Goal: Task Accomplishment & Management: Manage account settings

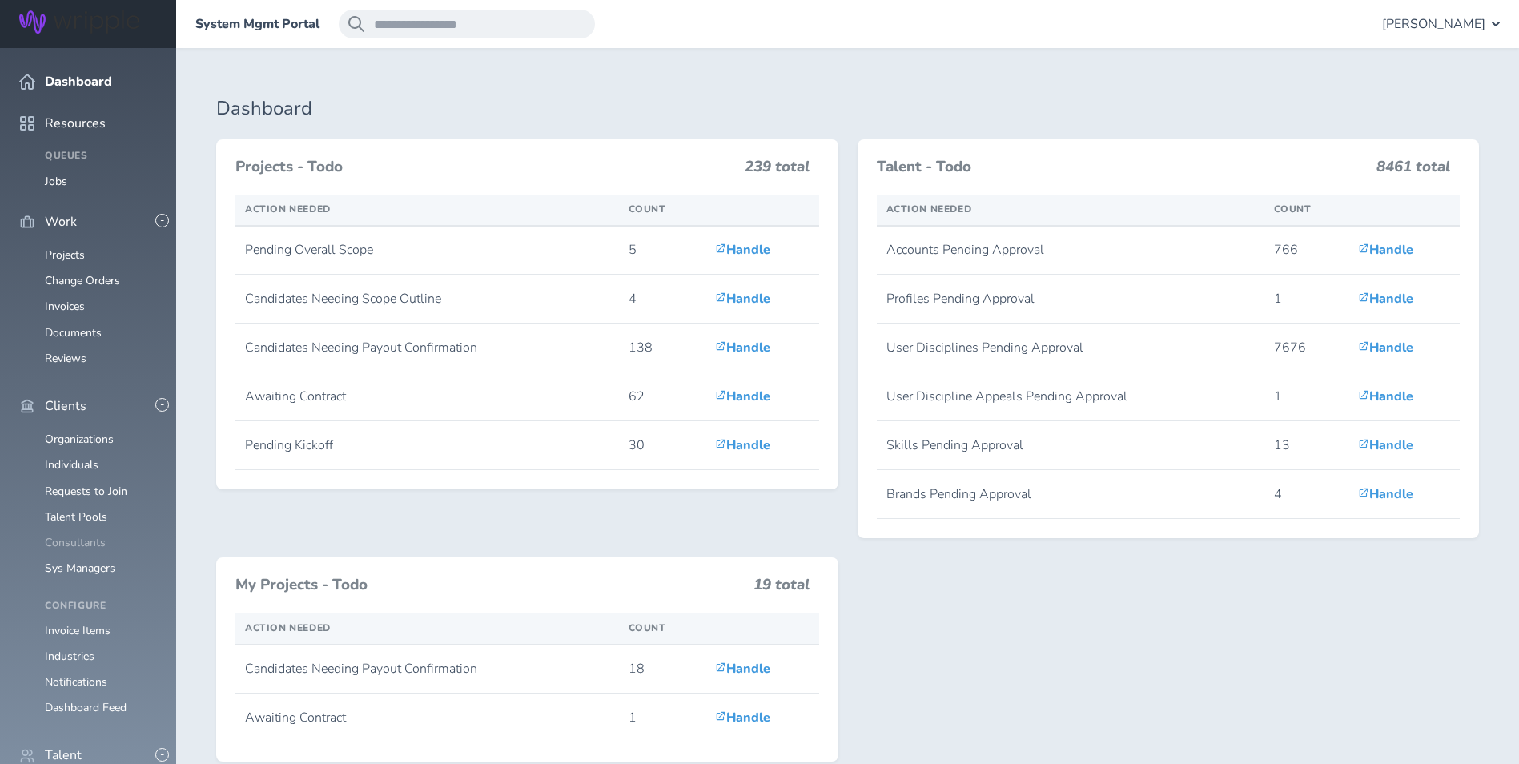
click at [90, 535] on link "Consultants" at bounding box center [75, 542] width 61 height 15
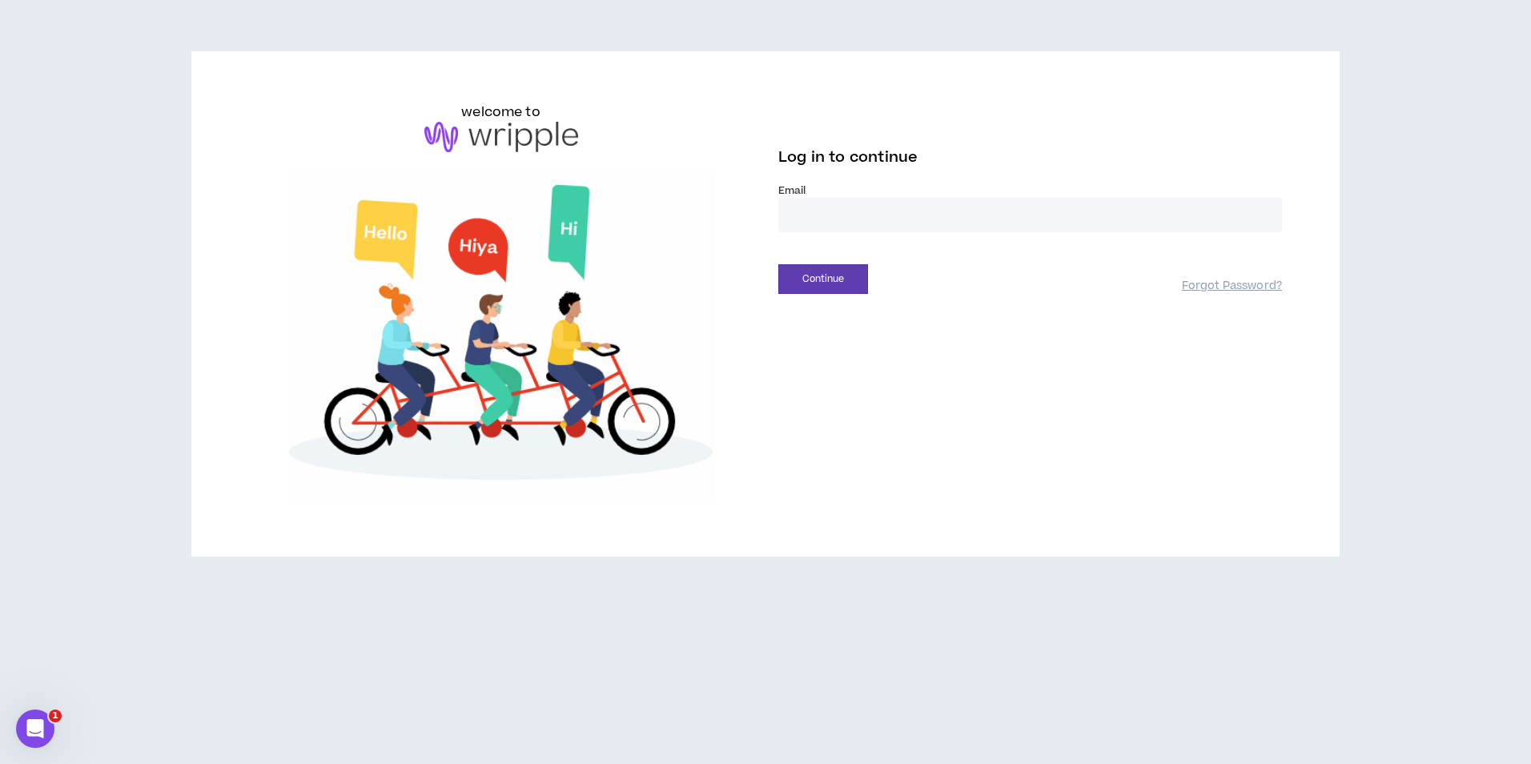
click at [891, 218] on input "email" at bounding box center [1030, 215] width 504 height 34
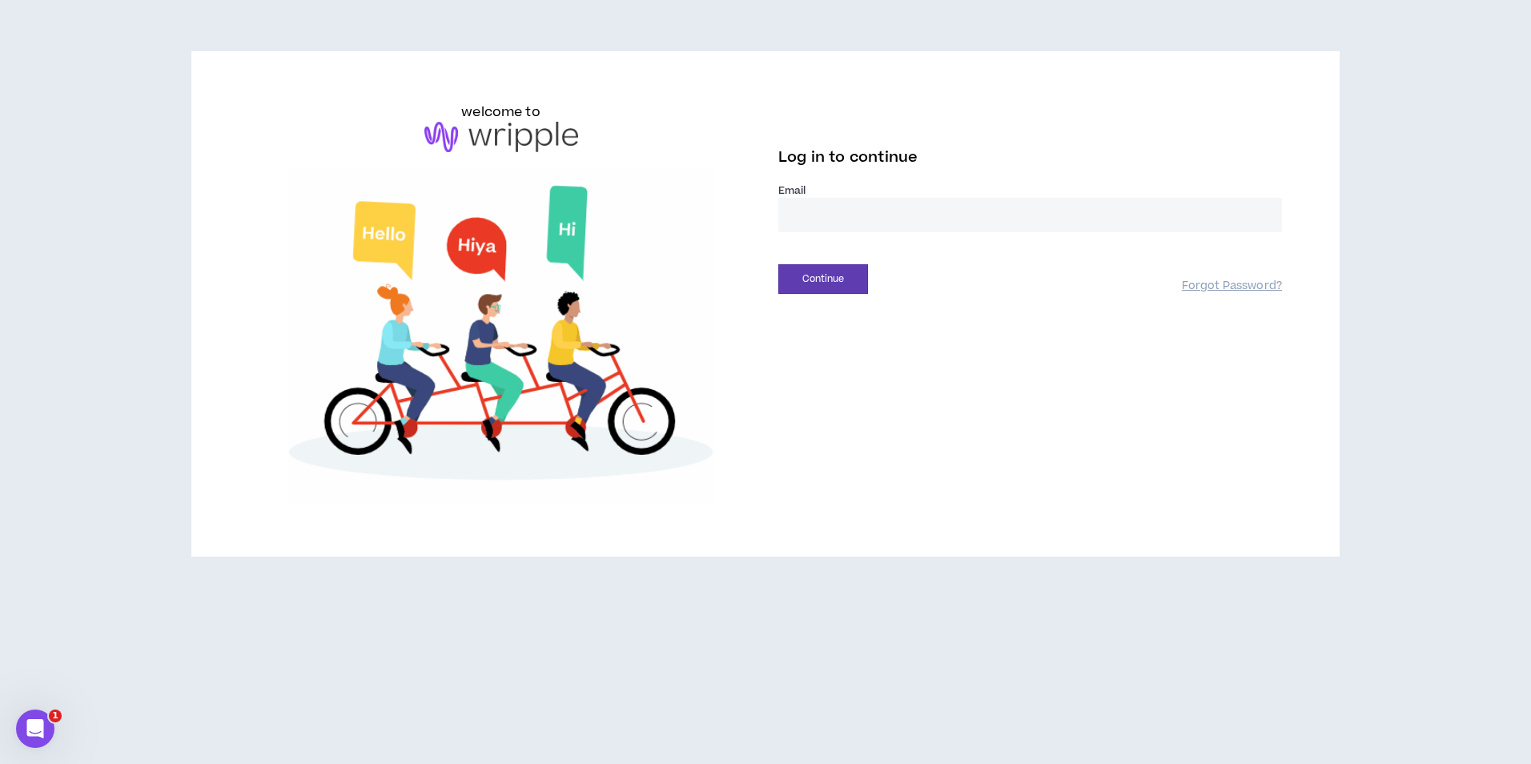
type input "**********"
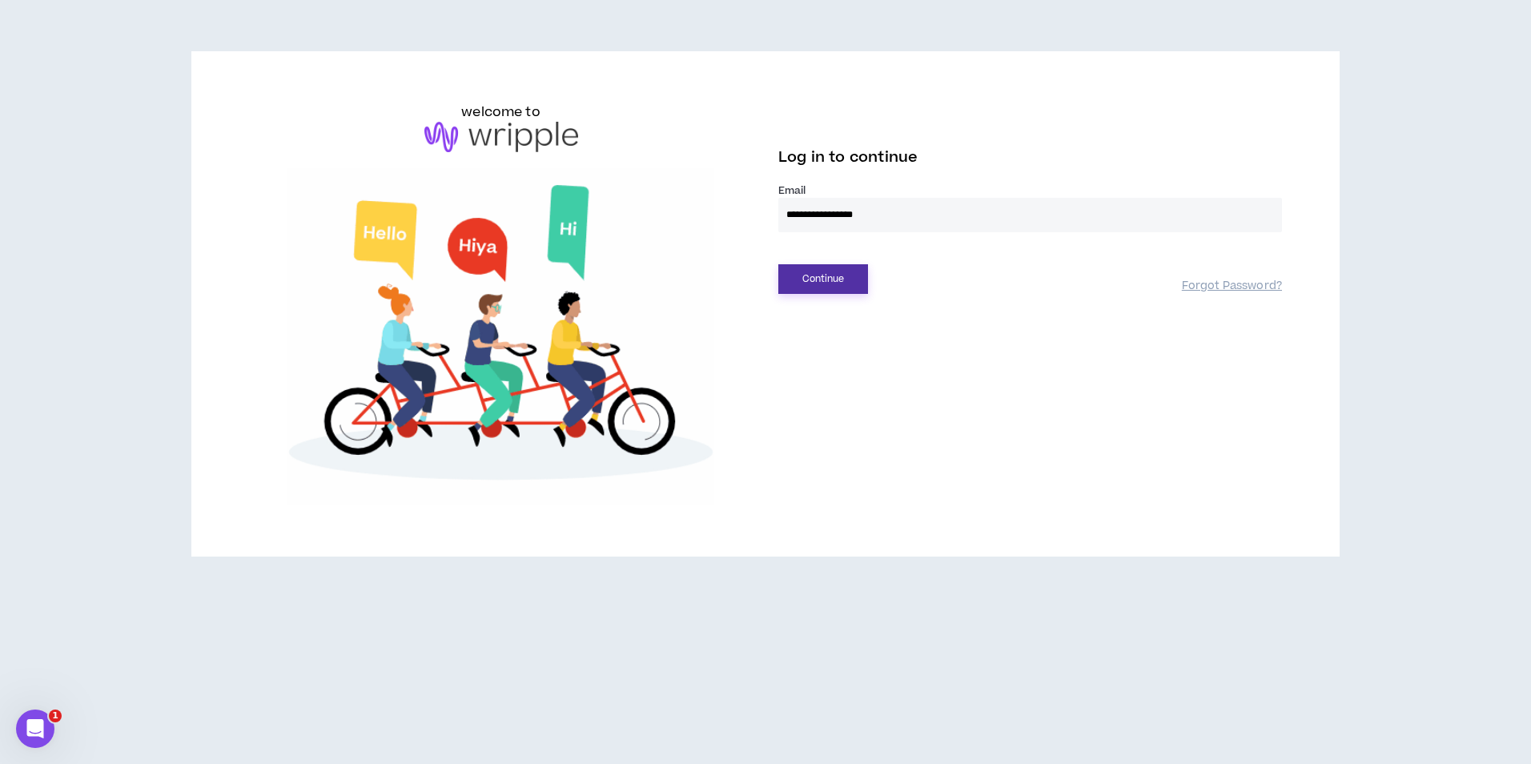
click at [833, 280] on button "Continue" at bounding box center [823, 279] width 90 height 30
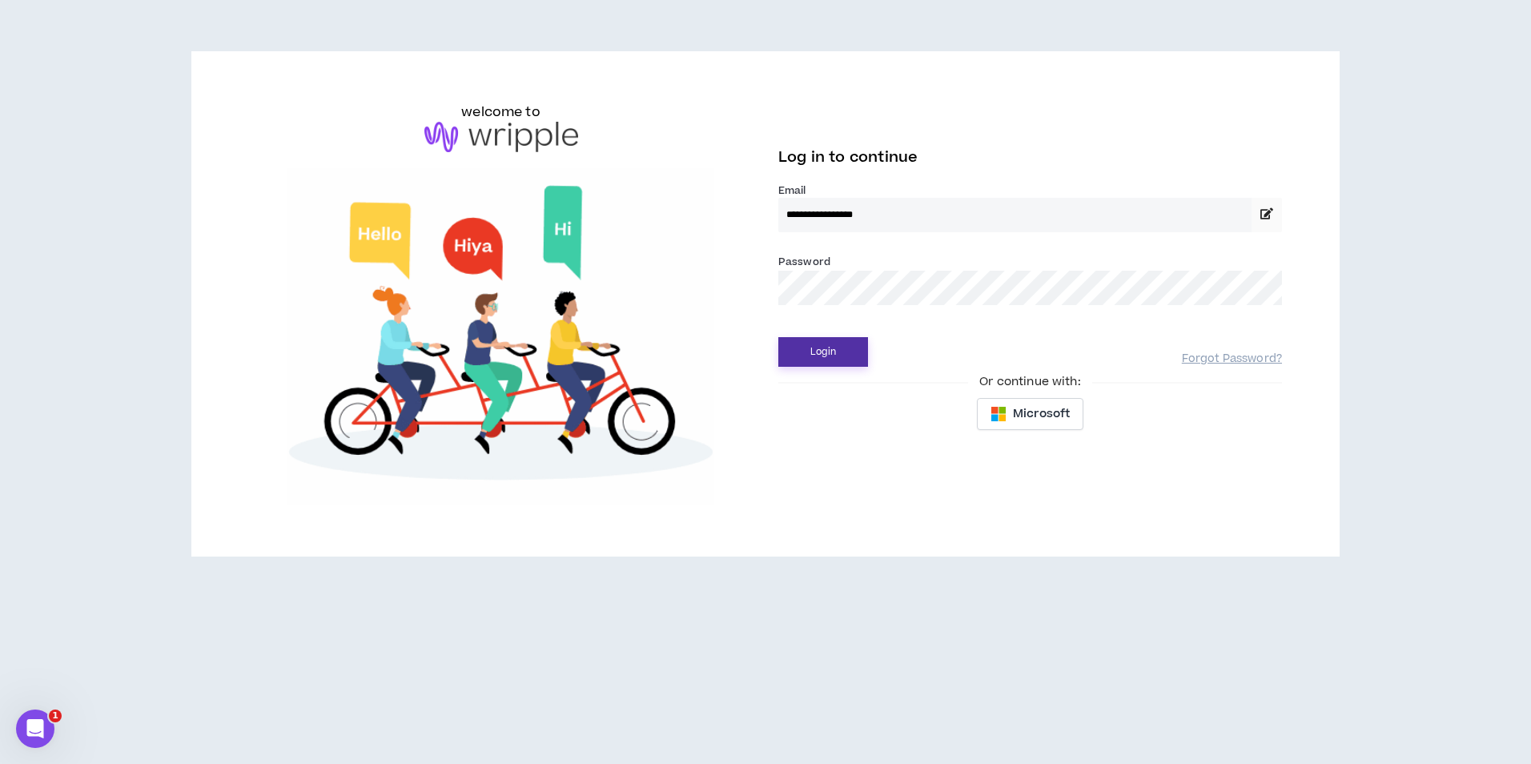
click at [854, 348] on button "Login" at bounding box center [823, 352] width 90 height 30
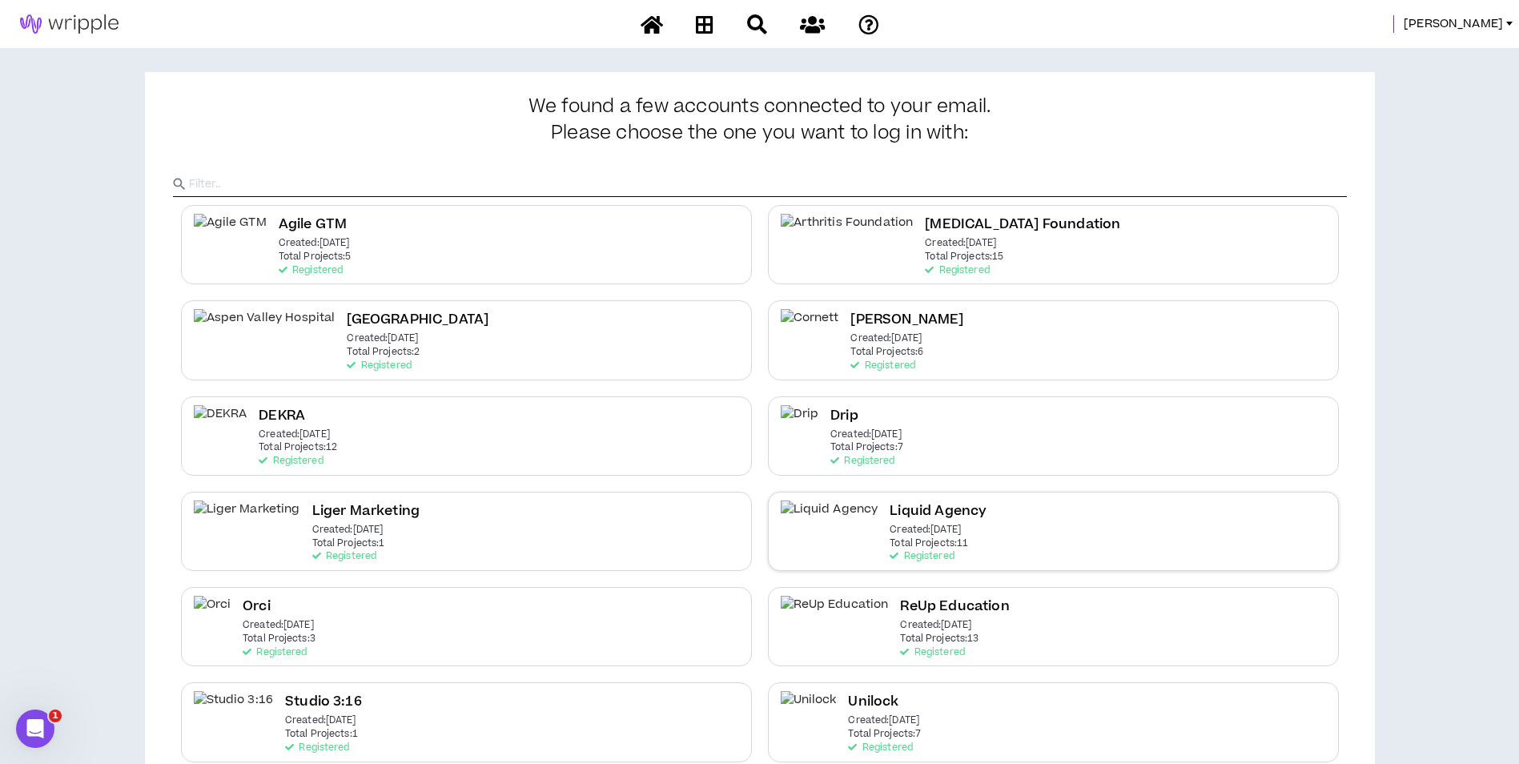
click at [897, 521] on h2 "Liquid Agency" at bounding box center [938, 511] width 97 height 22
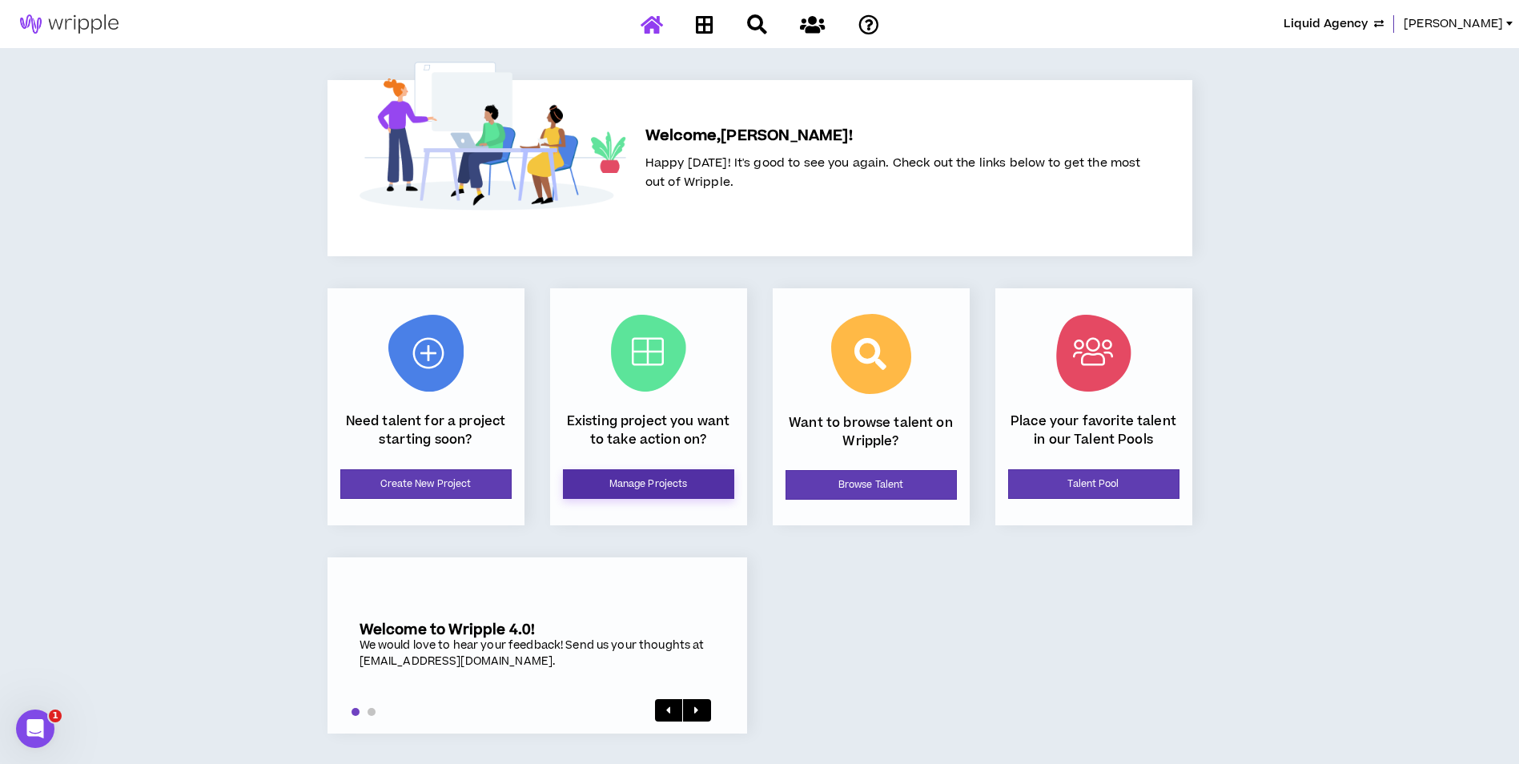
click at [670, 482] on link "Manage Projects" at bounding box center [648, 484] width 171 height 30
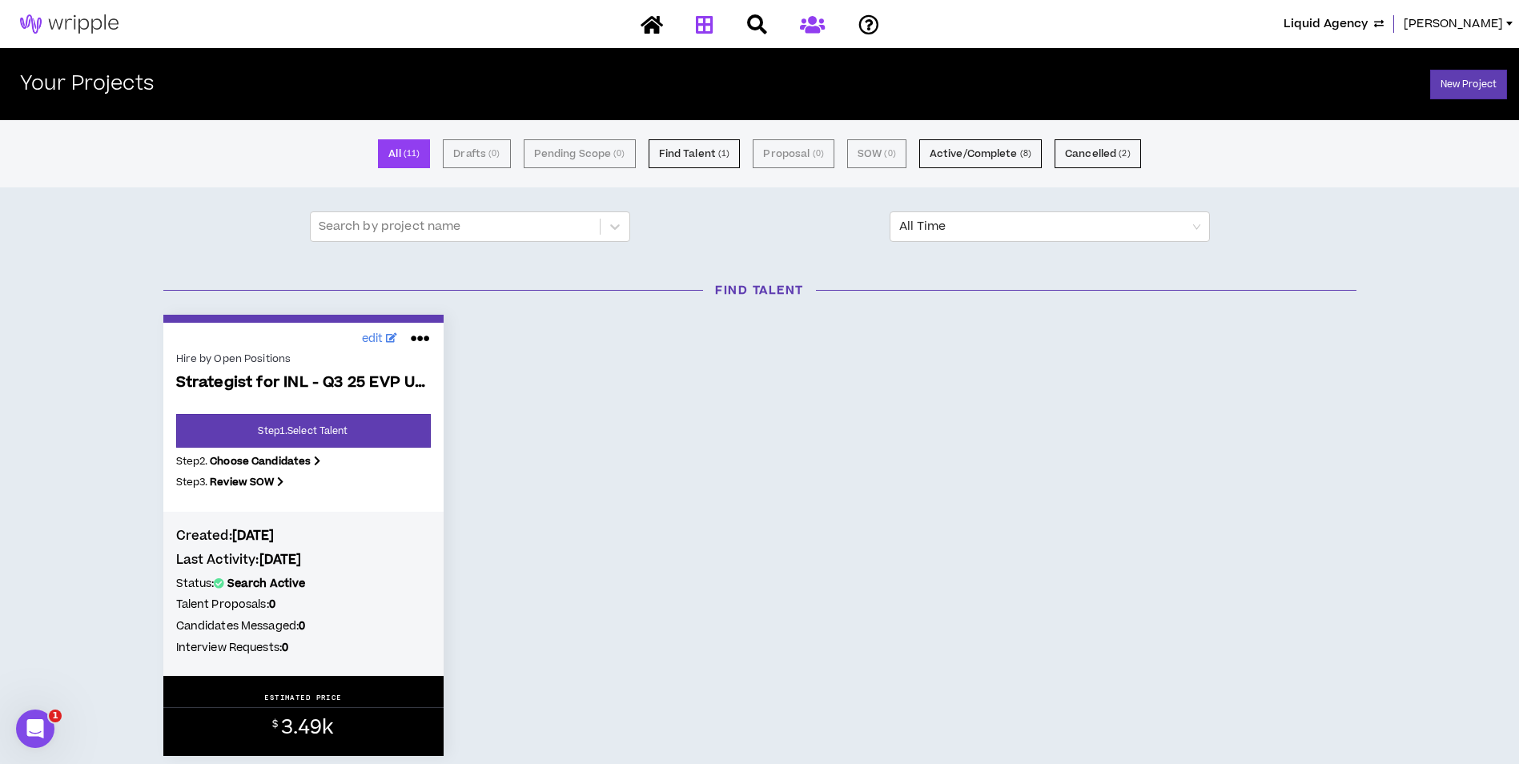
click at [812, 26] on icon at bounding box center [812, 24] width 25 height 20
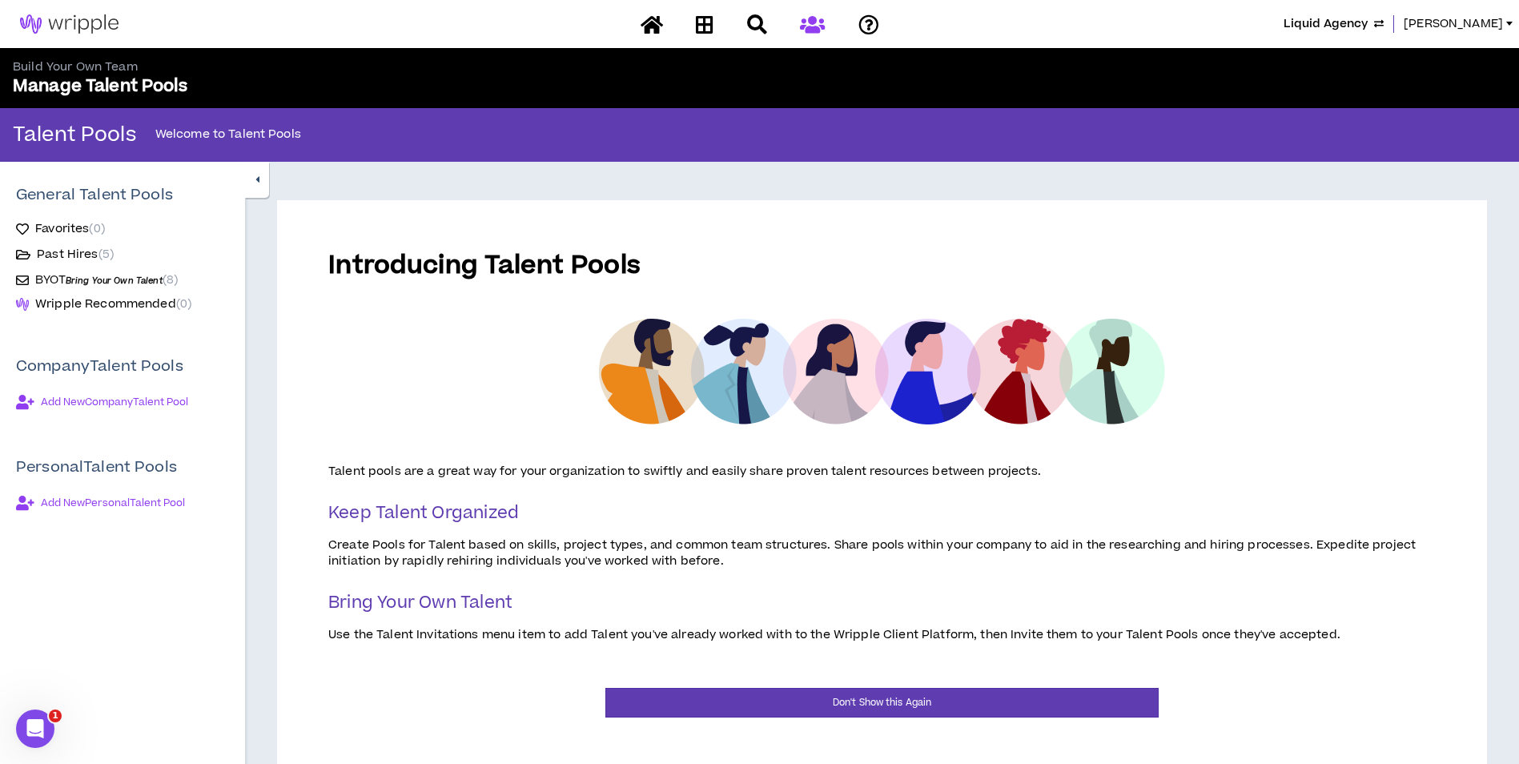
click at [90, 275] on span "Bring Your Own Talent" at bounding box center [114, 281] width 97 height 12
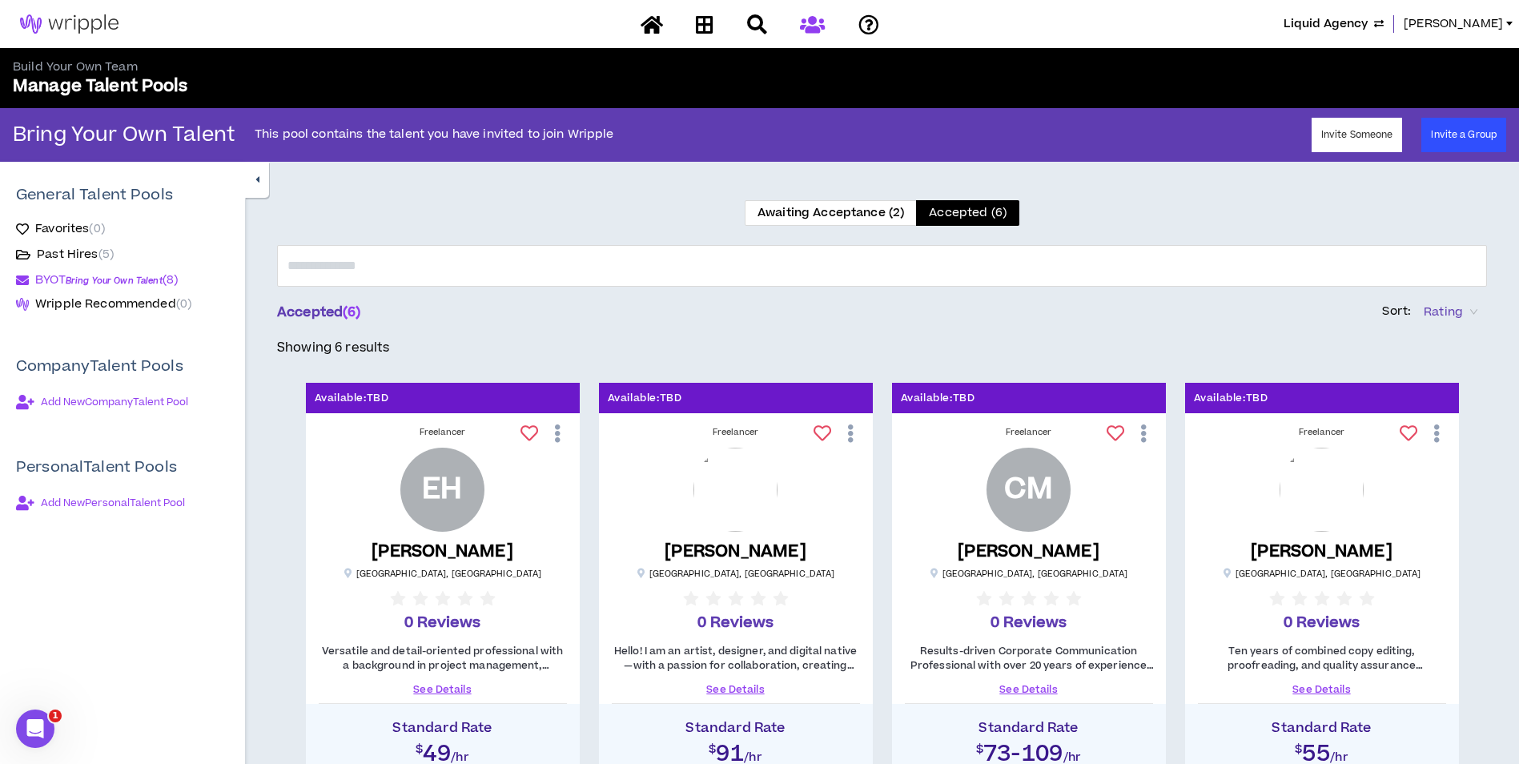
click at [841, 205] on span "Awaiting Acceptance (2)" at bounding box center [831, 212] width 147 height 17
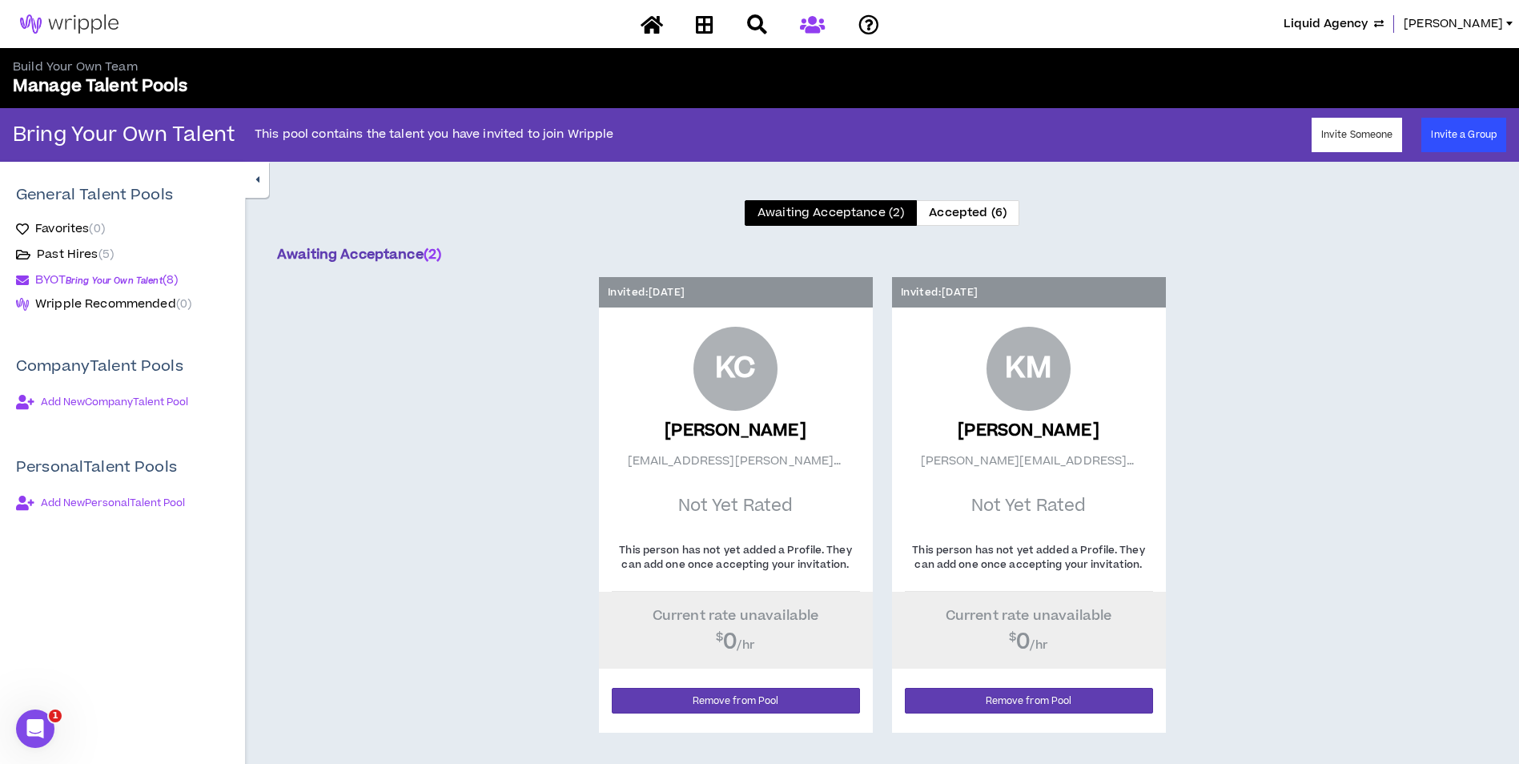
click at [973, 211] on span "Accepted (6)" at bounding box center [968, 212] width 78 height 17
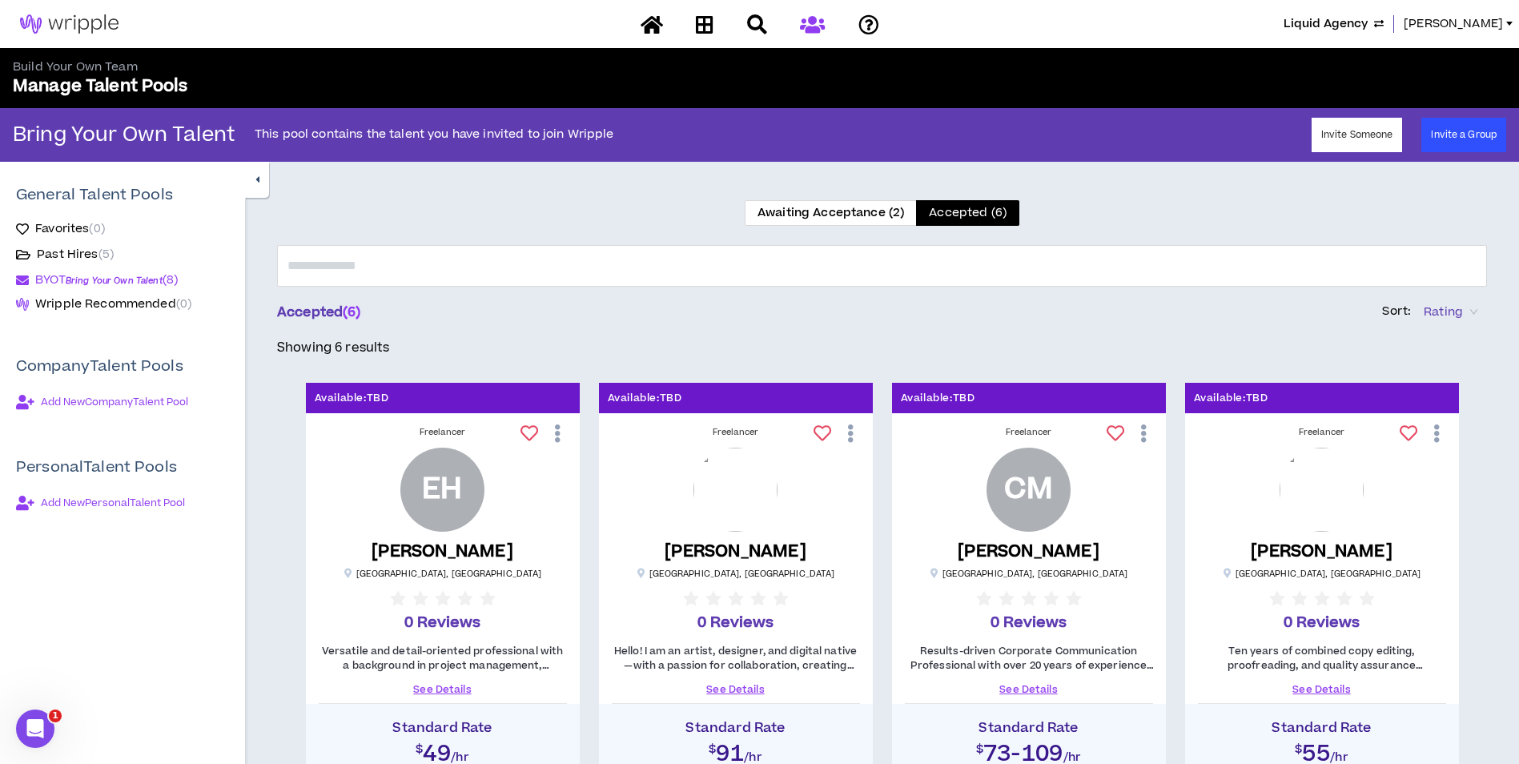
click at [854, 207] on span "Awaiting Acceptance (2)" at bounding box center [831, 212] width 147 height 17
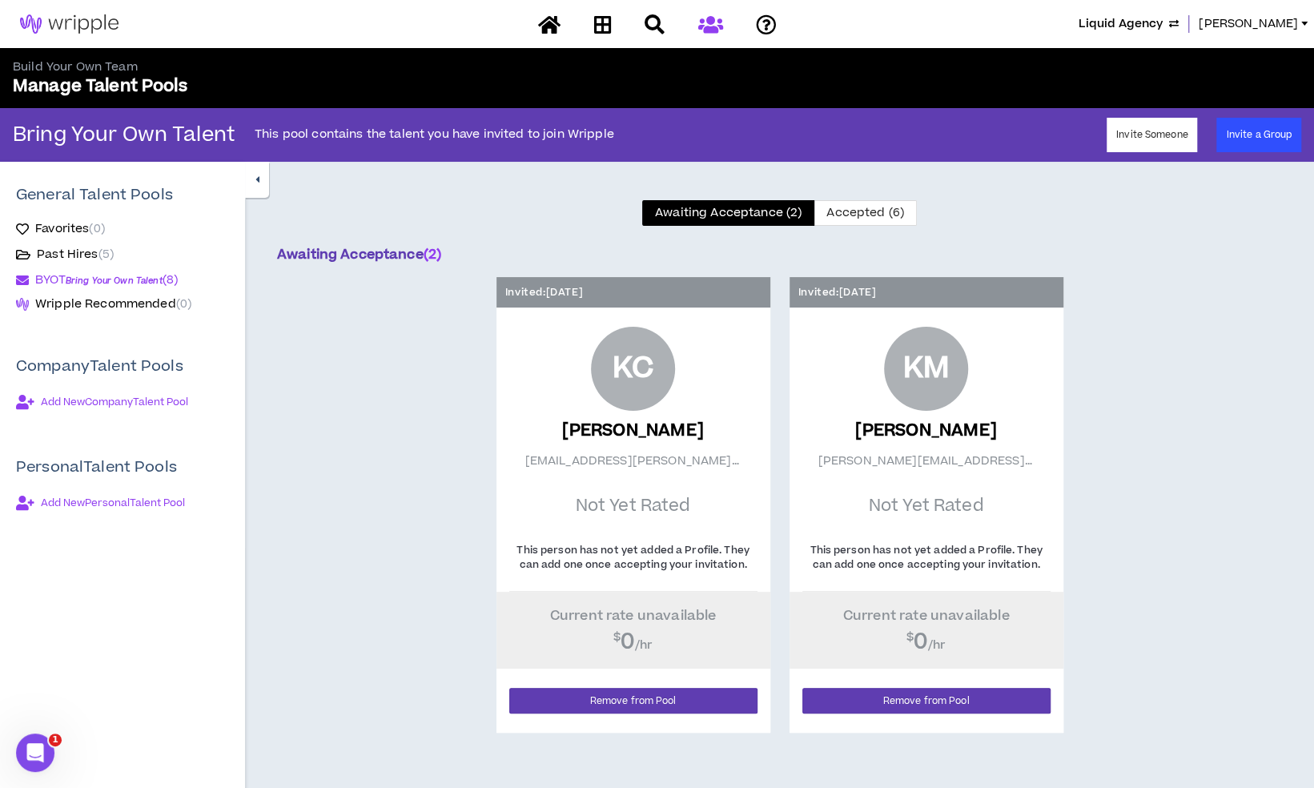
click at [432, 256] on span "( 2 )" at bounding box center [433, 254] width 18 height 19
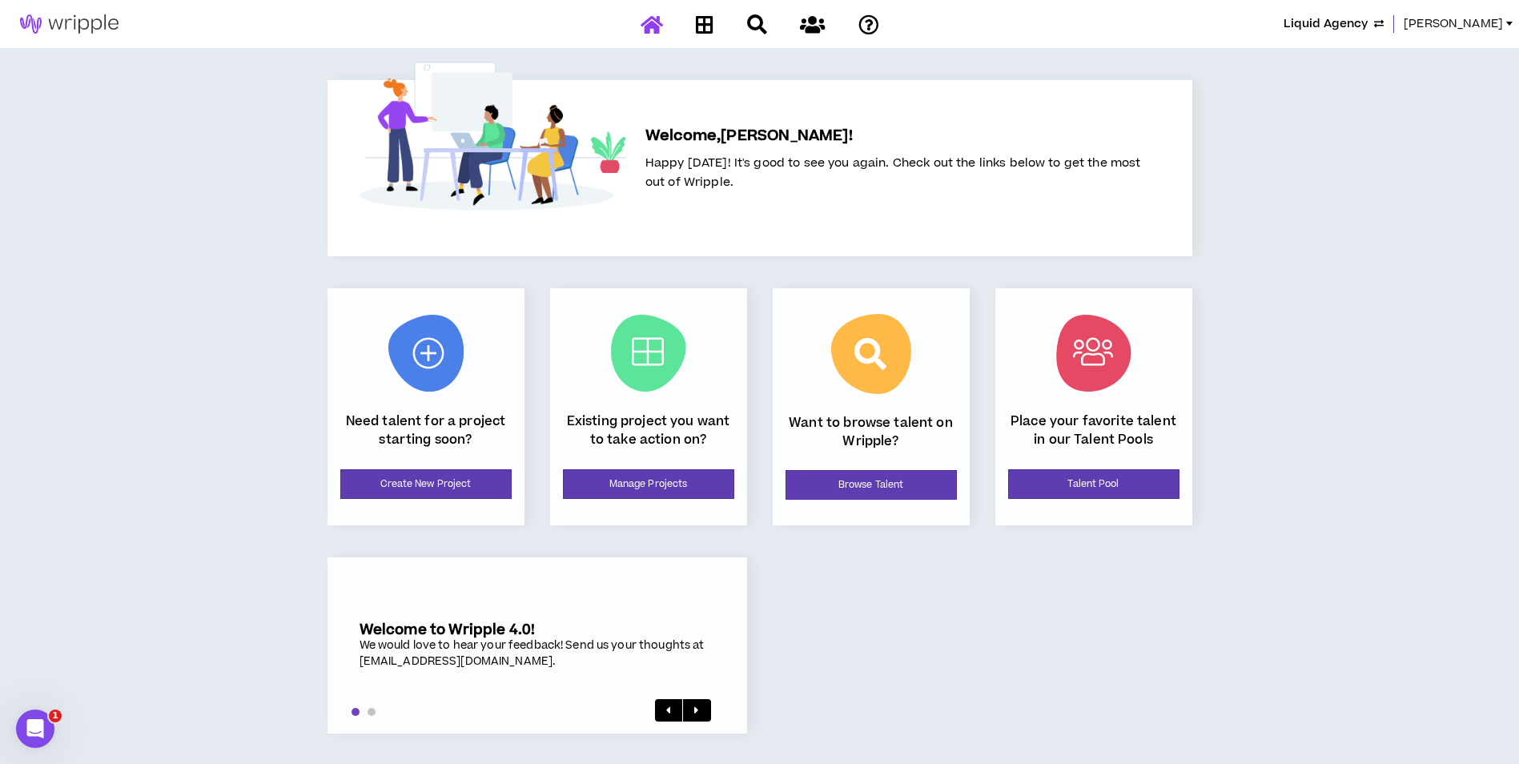
click at [1468, 17] on span "Mason" at bounding box center [1453, 24] width 99 height 18
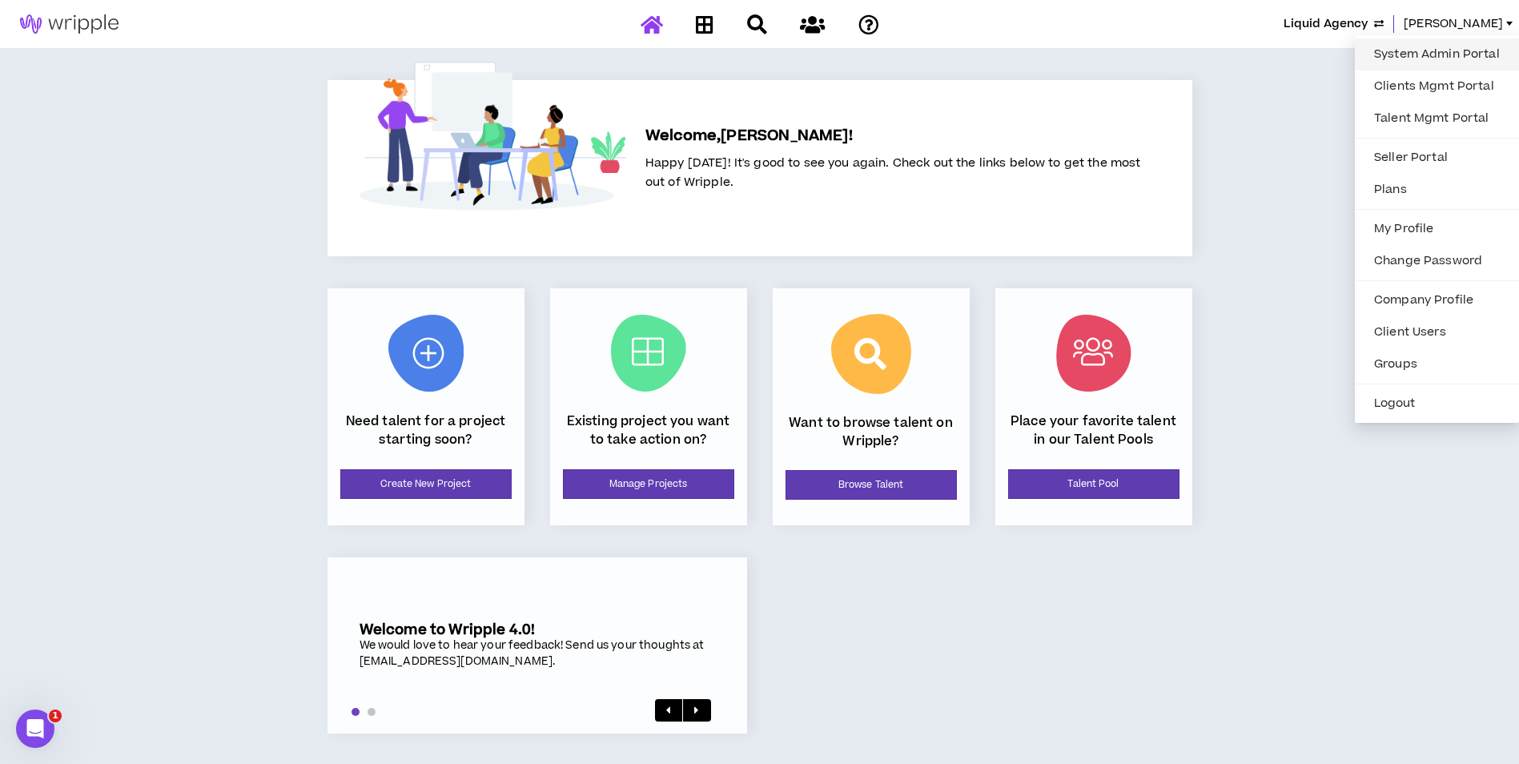
click at [1457, 45] on link "System Admin Portal" at bounding box center [1437, 54] width 145 height 24
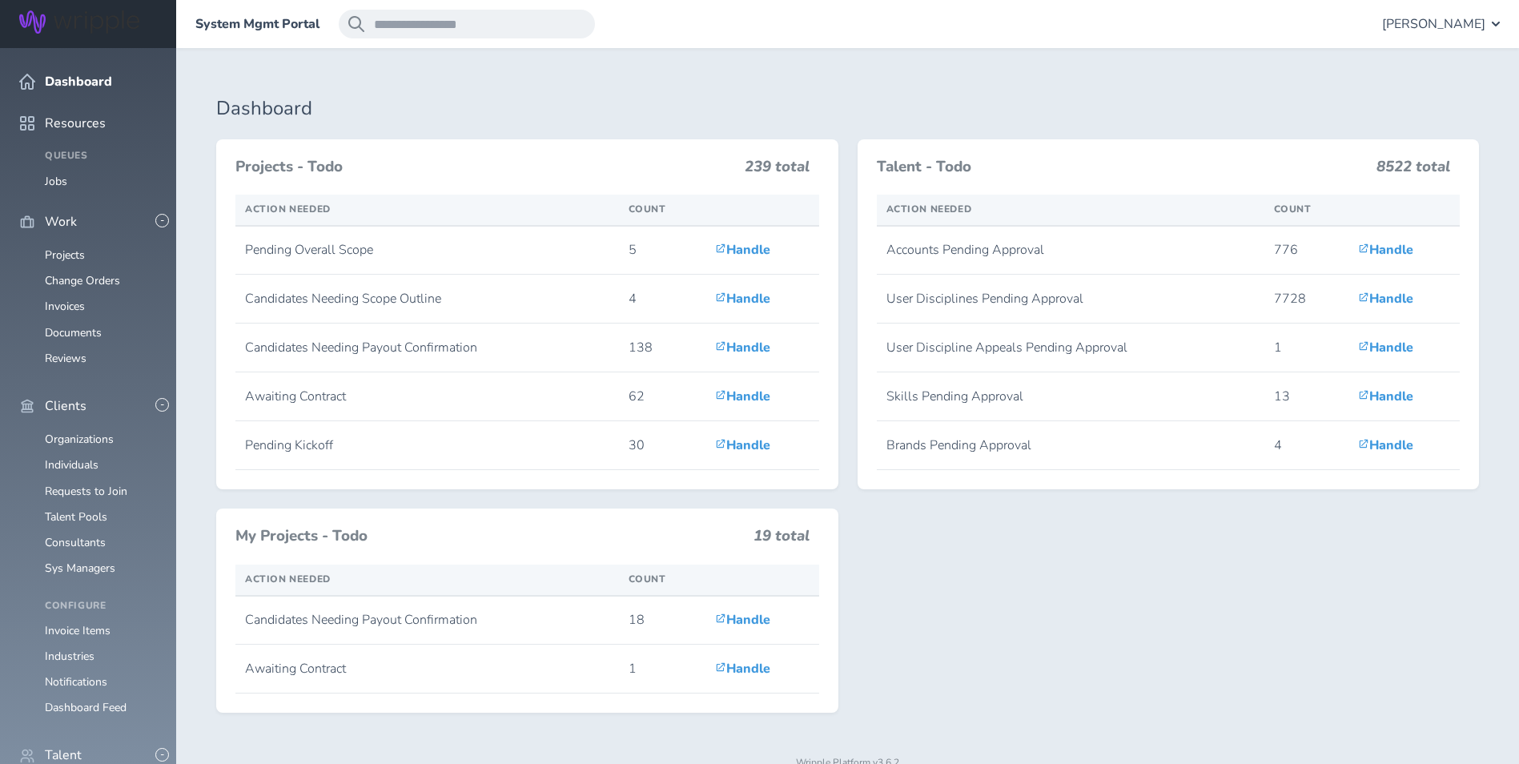
click at [70, 493] on ul "Organizations Individuals Requests to Join Talent Pools Consultants Sys Managers" at bounding box center [88, 504] width 138 height 142
click at [70, 535] on link "Consultants" at bounding box center [75, 542] width 61 height 15
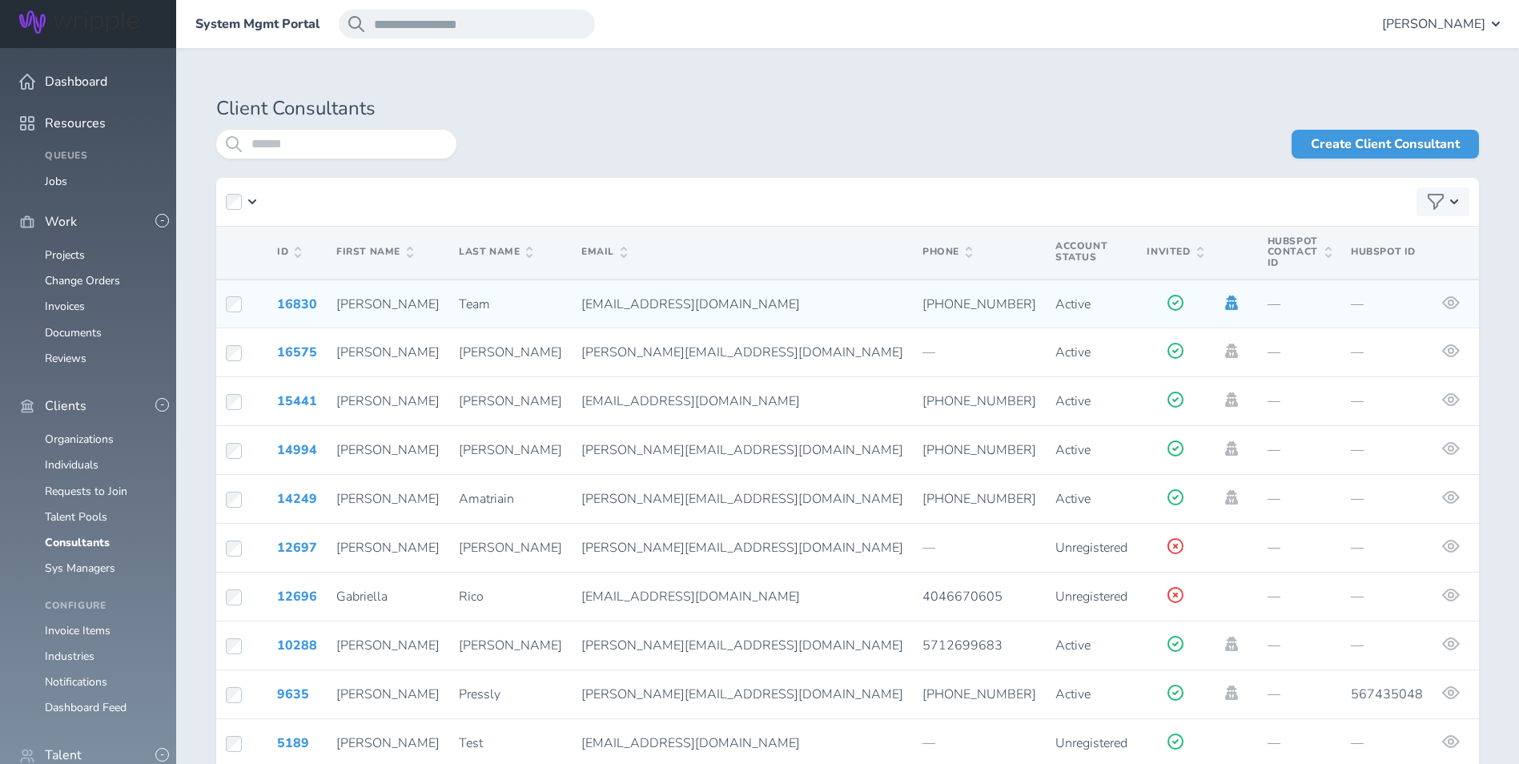
click at [1223, 295] on icon at bounding box center [1232, 302] width 18 height 14
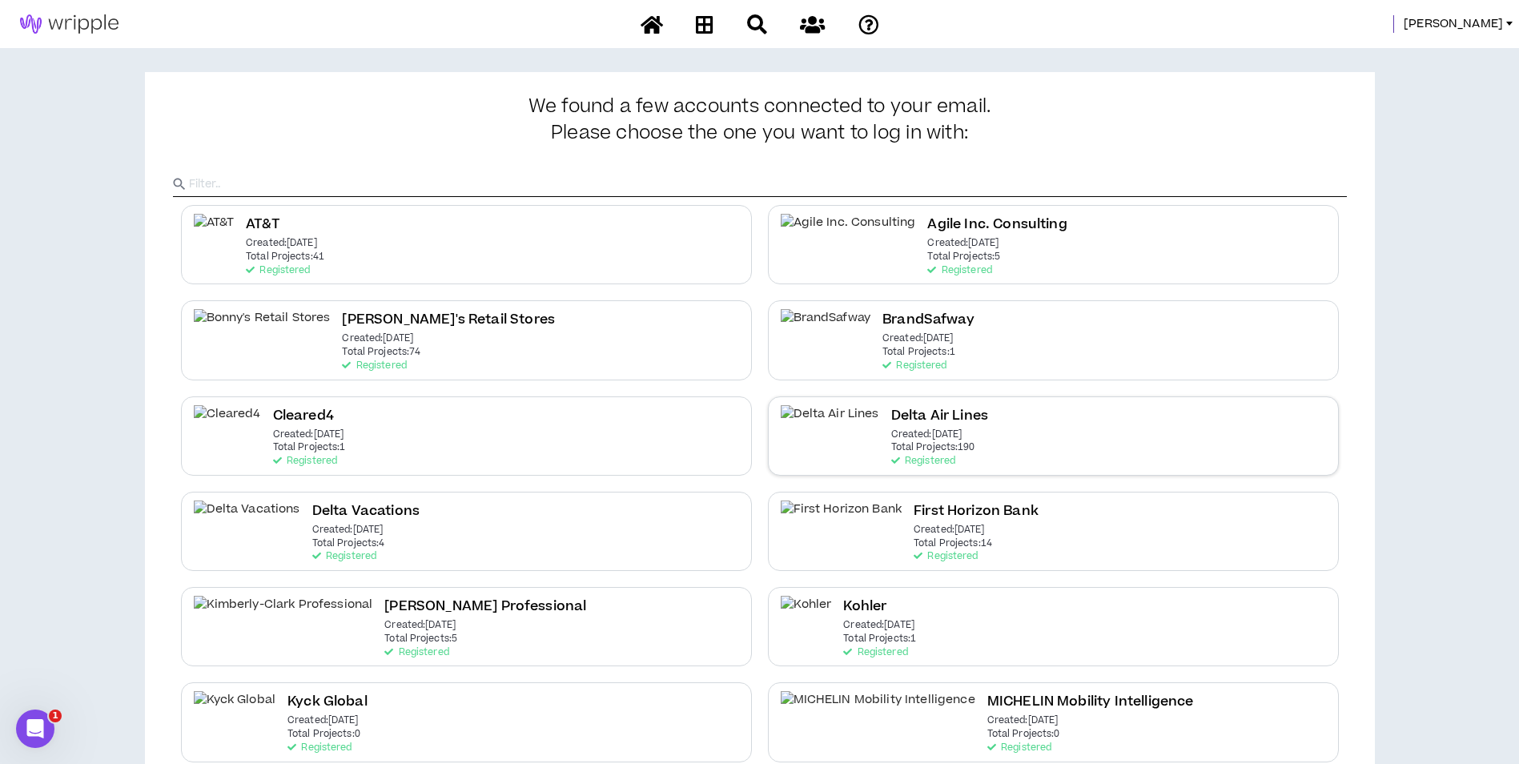
click at [958, 472] on div "Delta Air Lines Created: [DATE] Total Projects: 190 Registered" at bounding box center [1053, 435] width 571 height 79
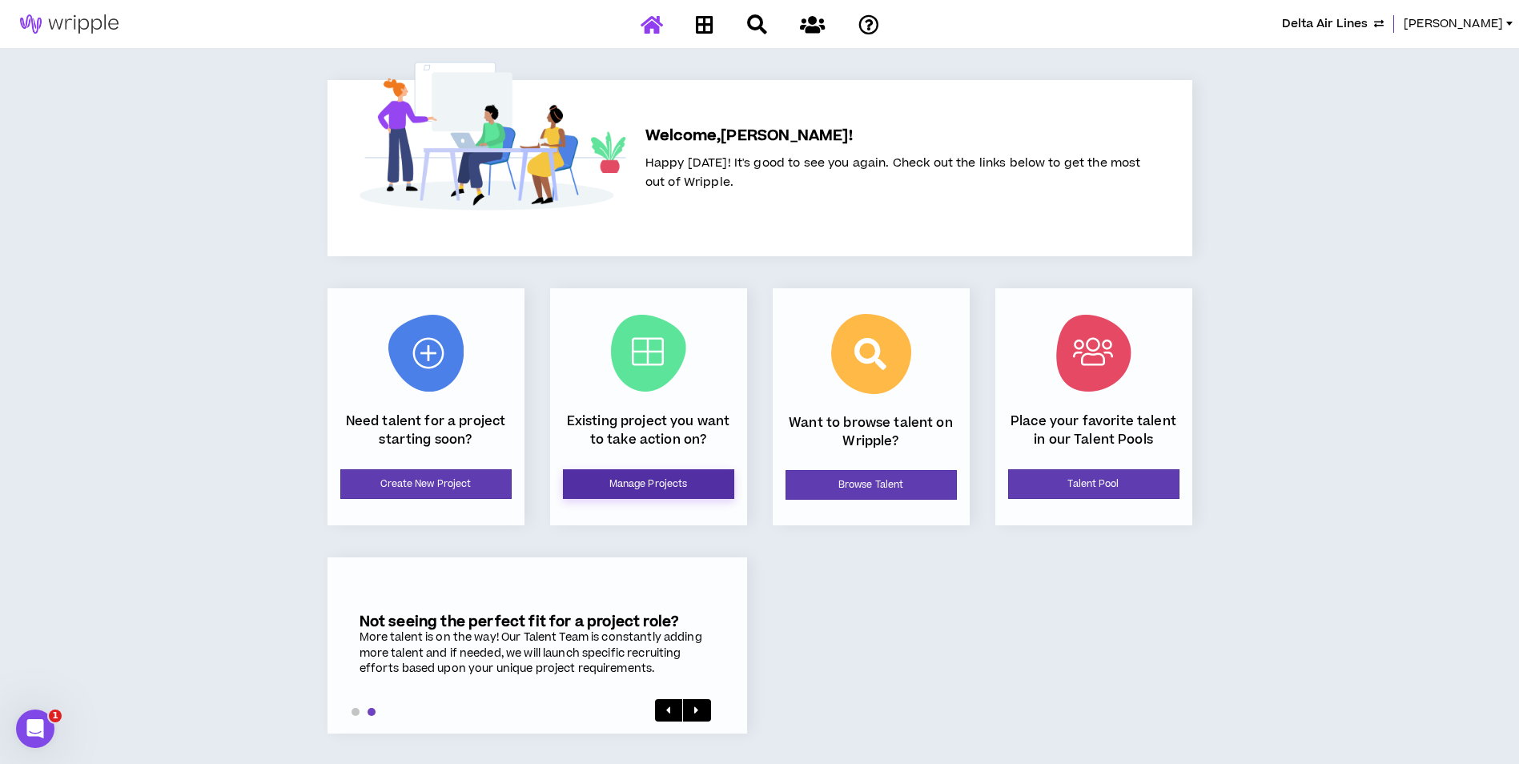
click at [721, 492] on link "Manage Projects" at bounding box center [648, 484] width 171 height 30
